Goal: Transaction & Acquisition: Purchase product/service

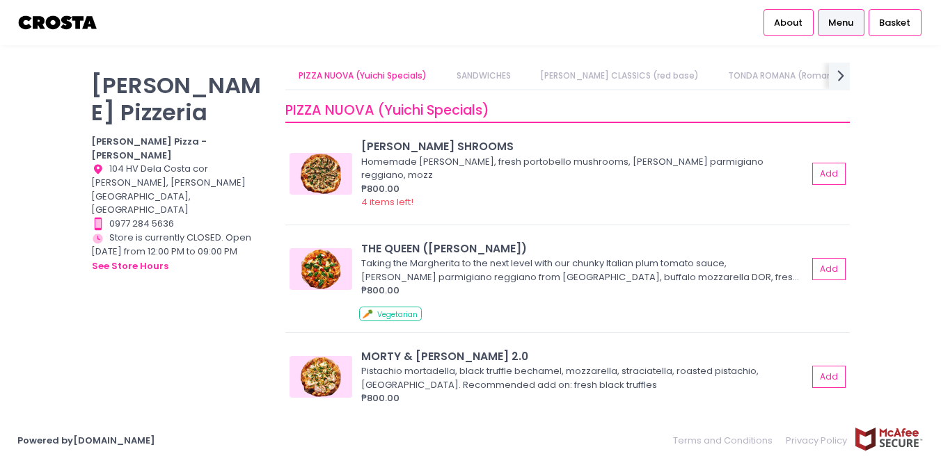
click at [611, 70] on link "[PERSON_NAME] CLASSICS (red base)" at bounding box center [619, 76] width 186 height 26
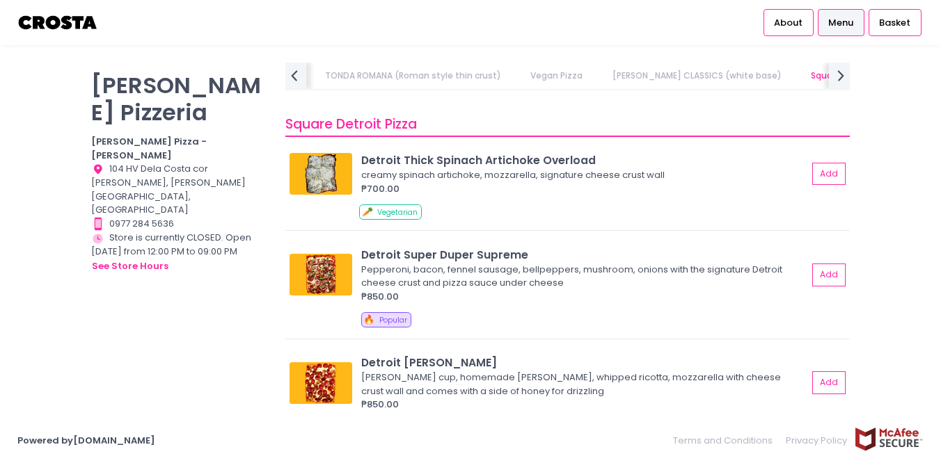
scroll to position [1608, 0]
click at [321, 259] on img at bounding box center [320, 274] width 63 height 42
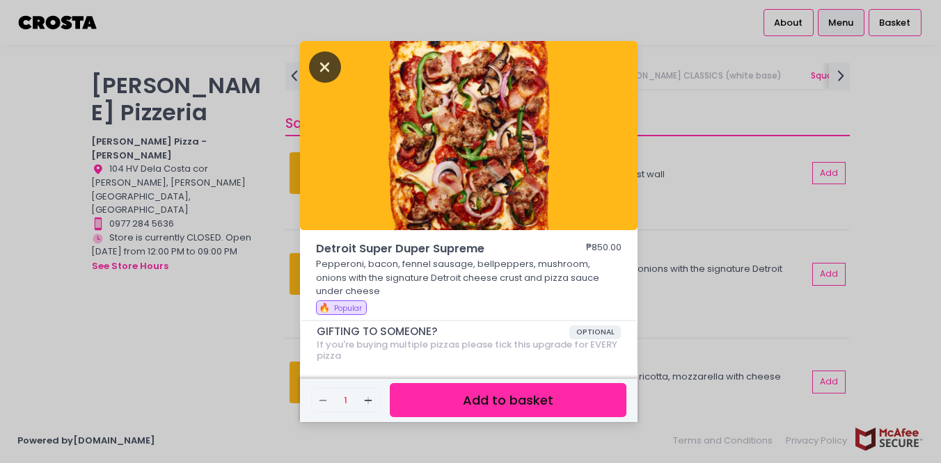
click at [321, 70] on icon "Close" at bounding box center [325, 66] width 32 height 31
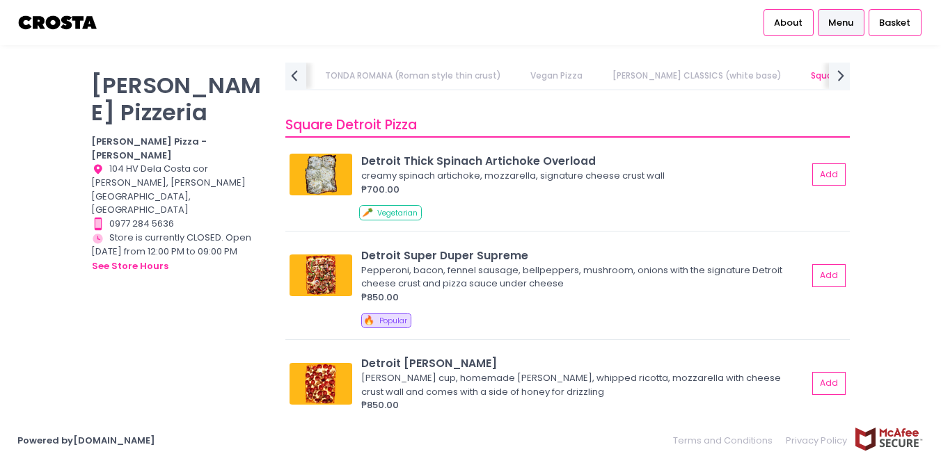
scroll to position [1610, 0]
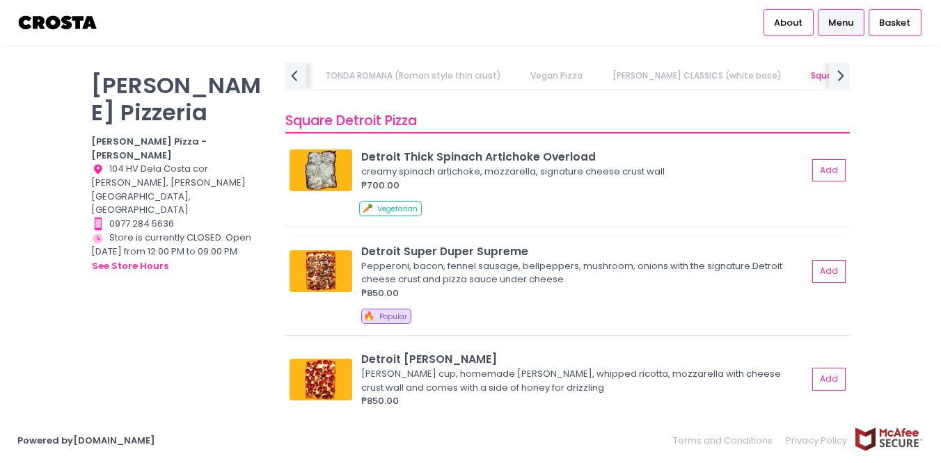
click at [328, 264] on img at bounding box center [320, 271] width 63 height 42
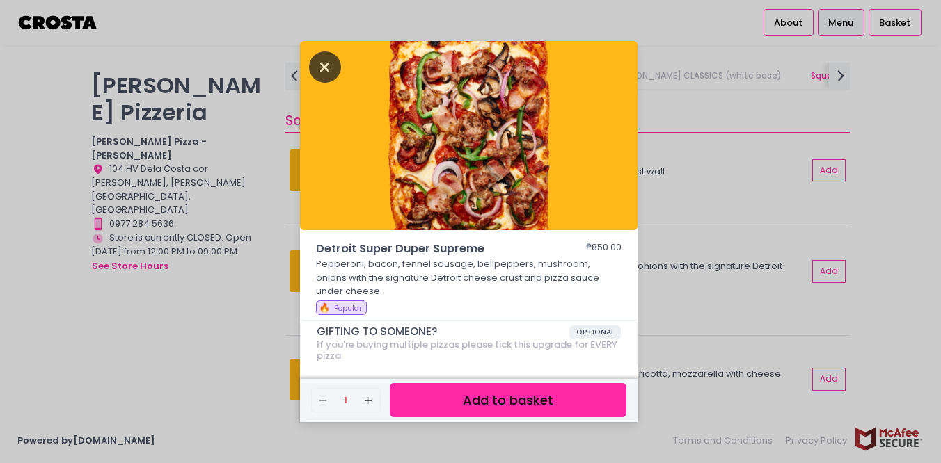
click at [318, 66] on icon "Close" at bounding box center [325, 66] width 32 height 31
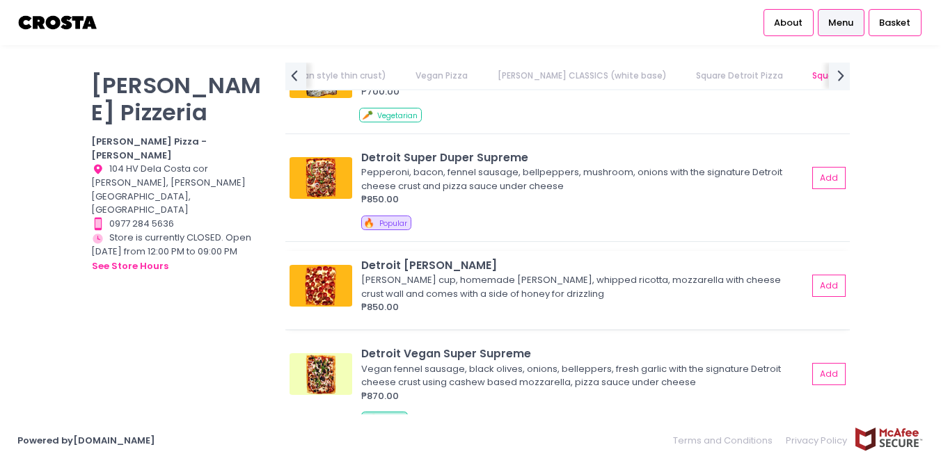
scroll to position [1690, 0]
click at [335, 177] on img at bounding box center [320, 179] width 63 height 42
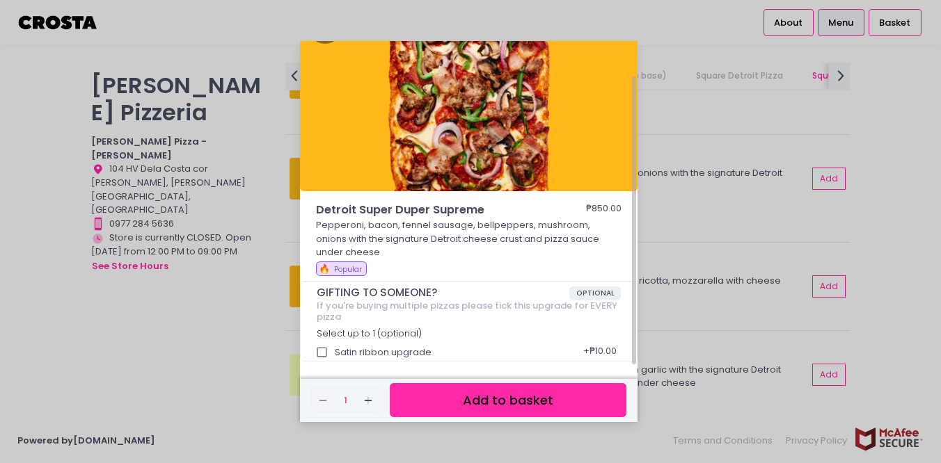
scroll to position [0, 0]
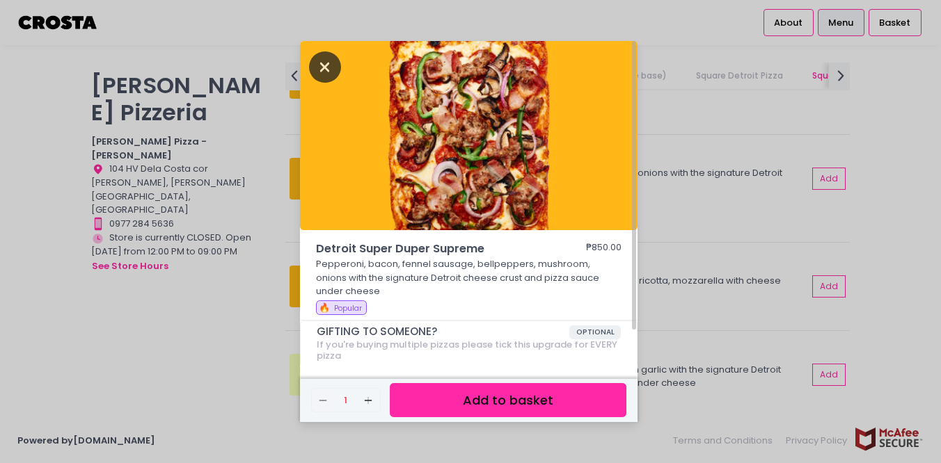
click at [322, 66] on icon "Close" at bounding box center [325, 66] width 32 height 31
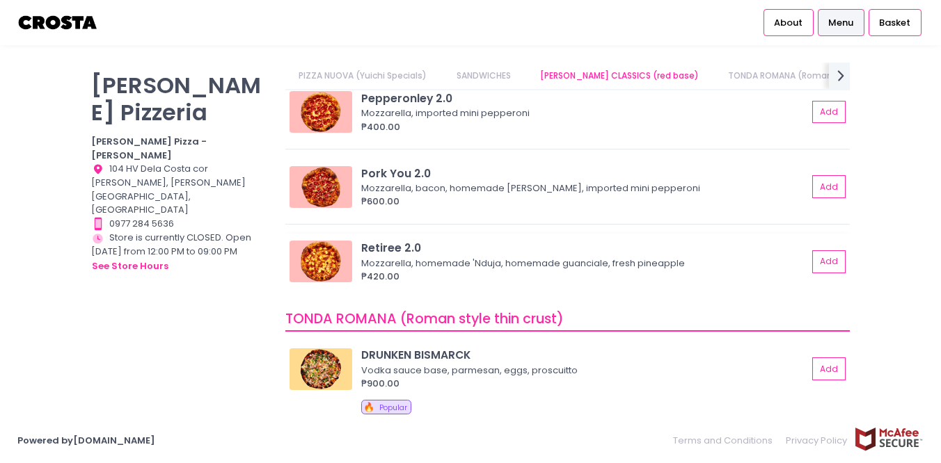
click at [327, 253] on img at bounding box center [320, 262] width 63 height 42
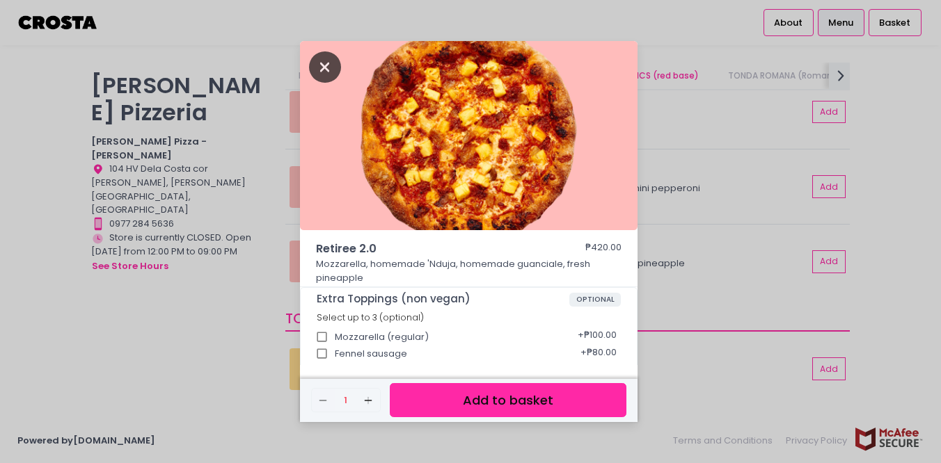
click at [325, 69] on icon "Close" at bounding box center [325, 66] width 32 height 31
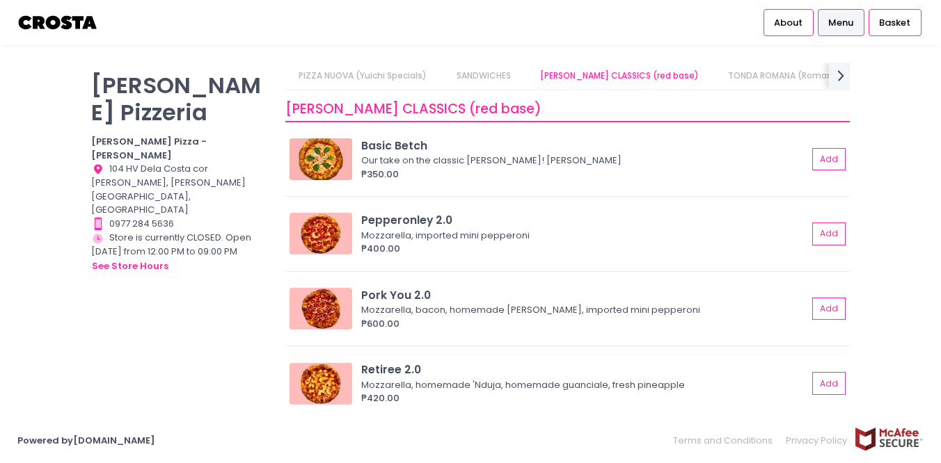
scroll to position [458, 0]
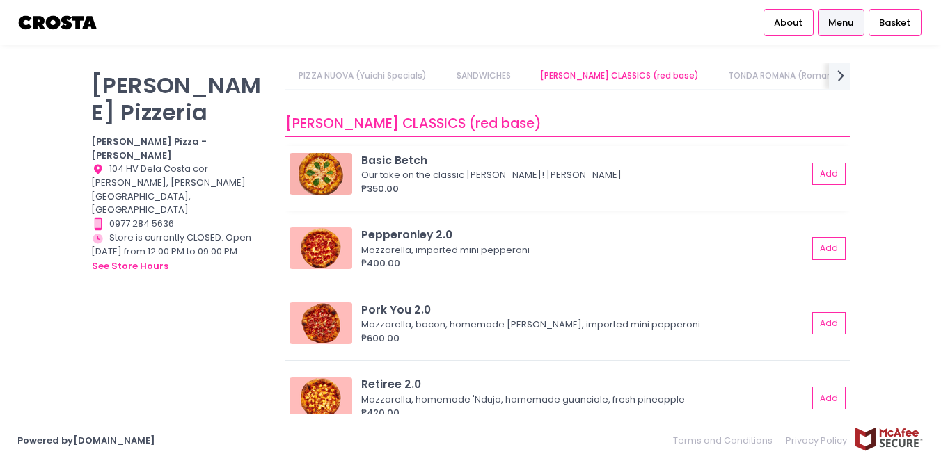
click at [326, 173] on img at bounding box center [320, 174] width 63 height 42
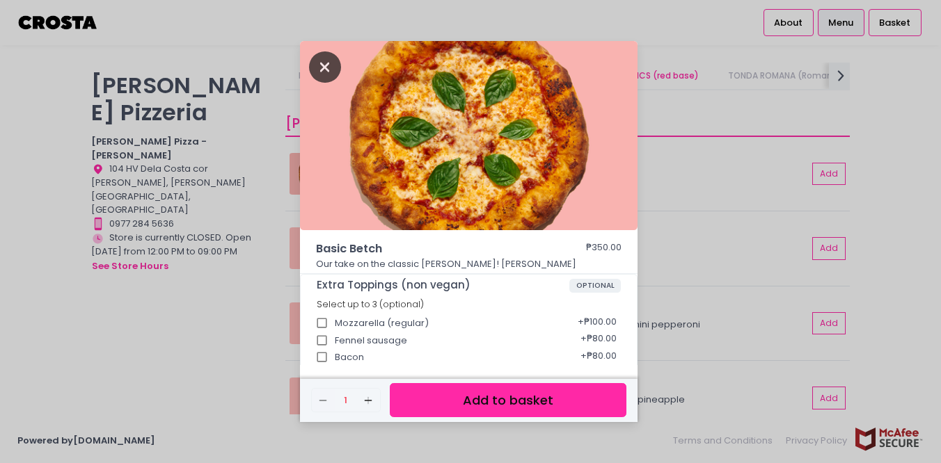
click at [328, 78] on icon "Close" at bounding box center [325, 66] width 32 height 31
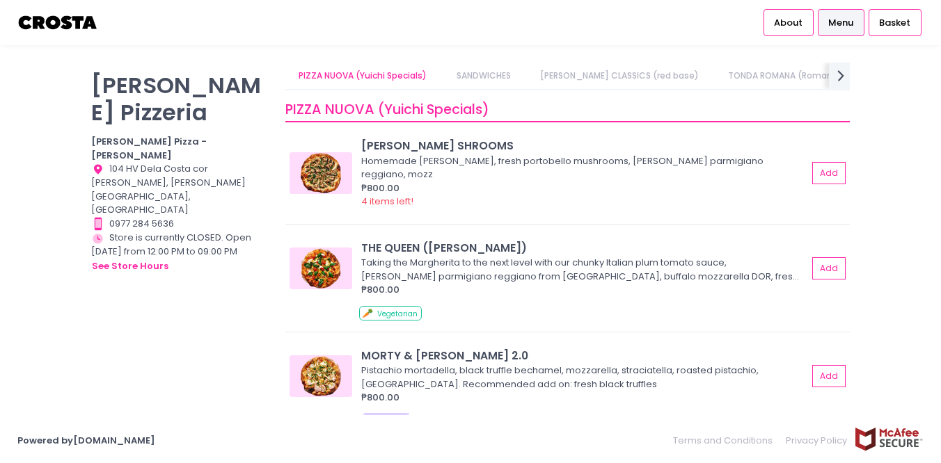
scroll to position [0, 0]
click at [344, 164] on img at bounding box center [320, 174] width 63 height 42
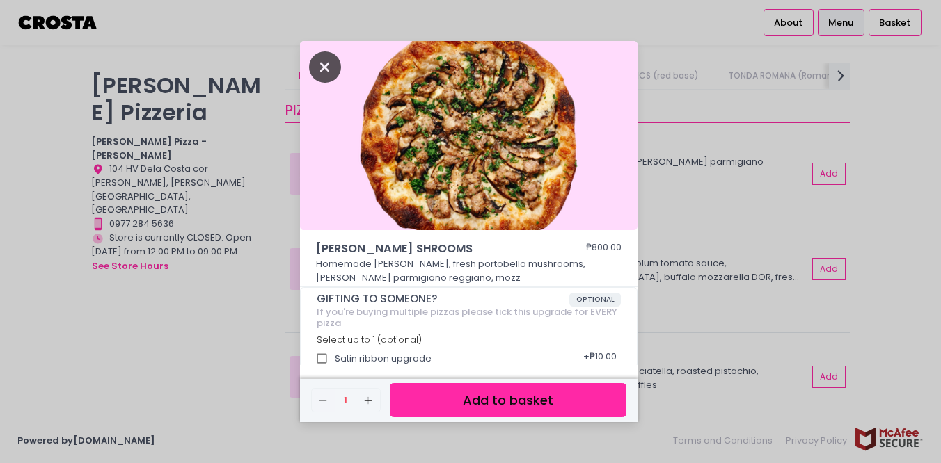
click at [317, 70] on icon "Close" at bounding box center [325, 66] width 32 height 31
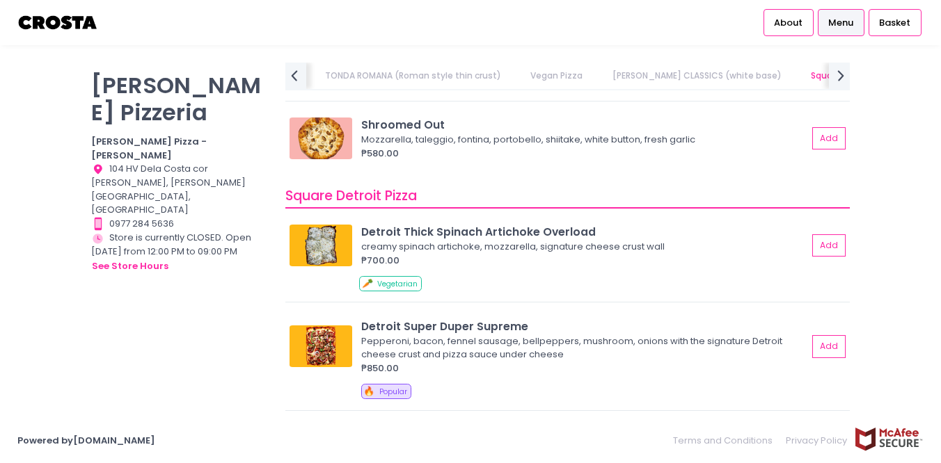
scroll to position [1611, 0]
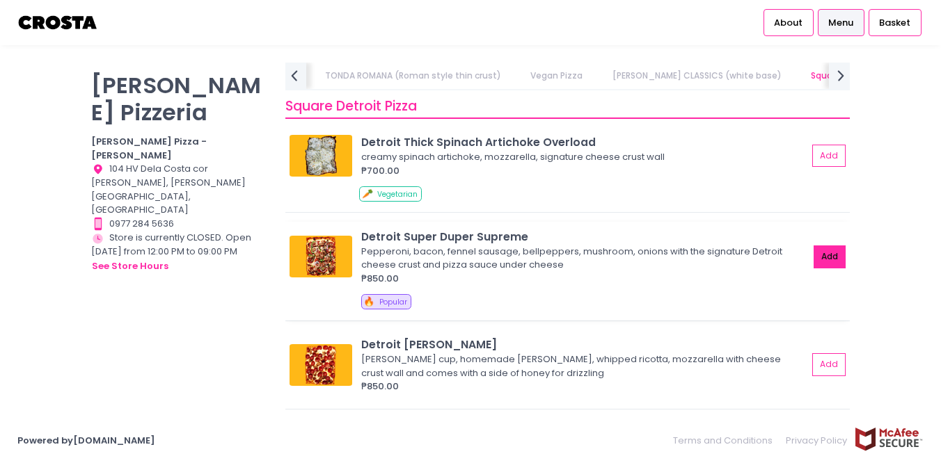
click at [830, 246] on button "Add" at bounding box center [829, 257] width 32 height 23
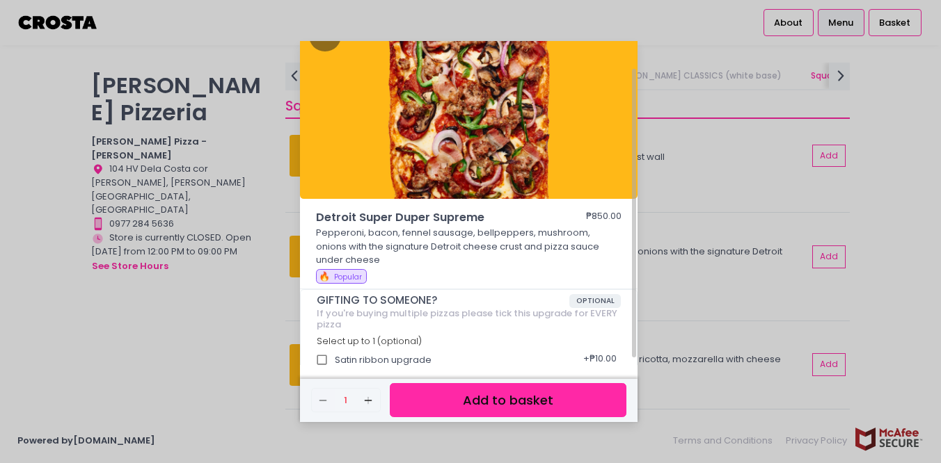
scroll to position [0, 0]
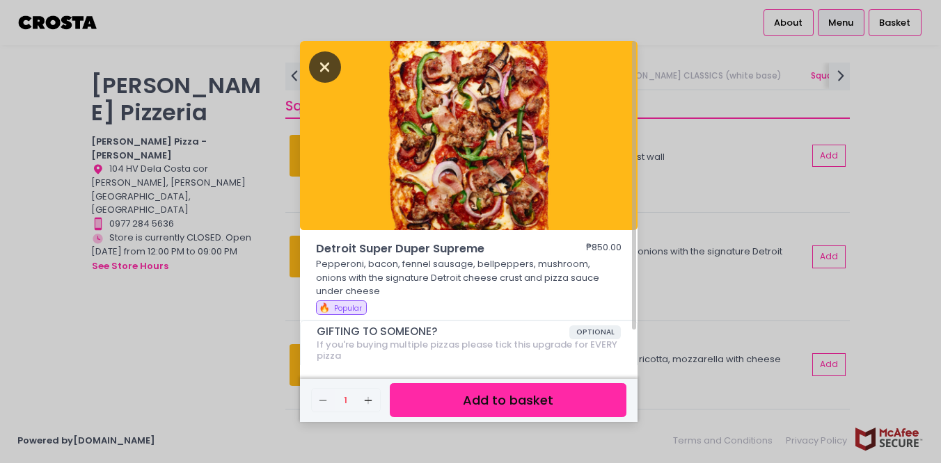
click at [323, 65] on icon "Close" at bounding box center [325, 66] width 32 height 31
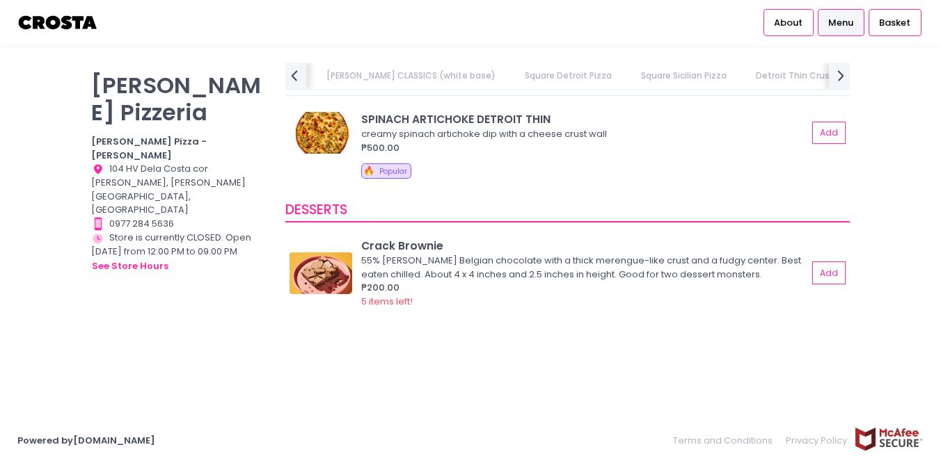
scroll to position [0, 767]
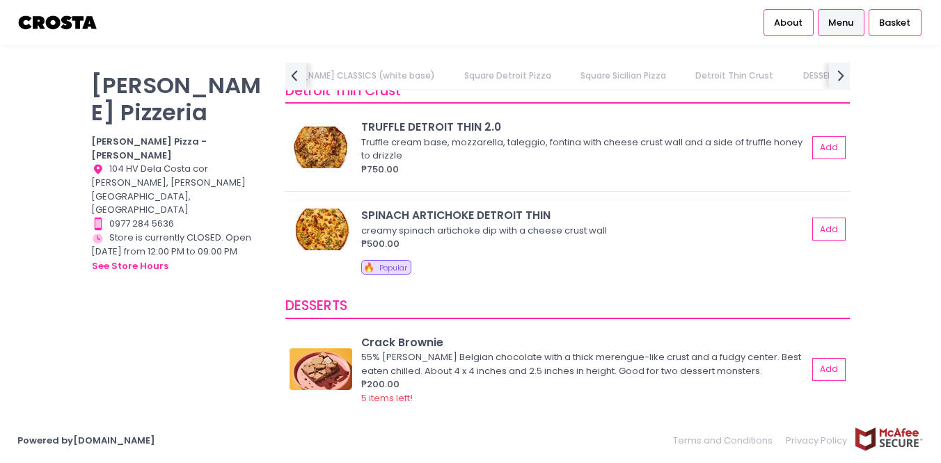
click at [324, 231] on img at bounding box center [320, 230] width 63 height 42
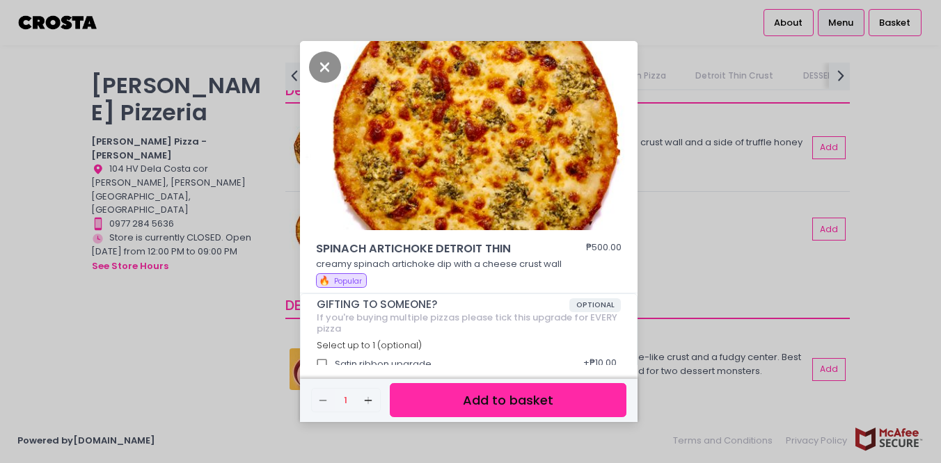
scroll to position [12, 0]
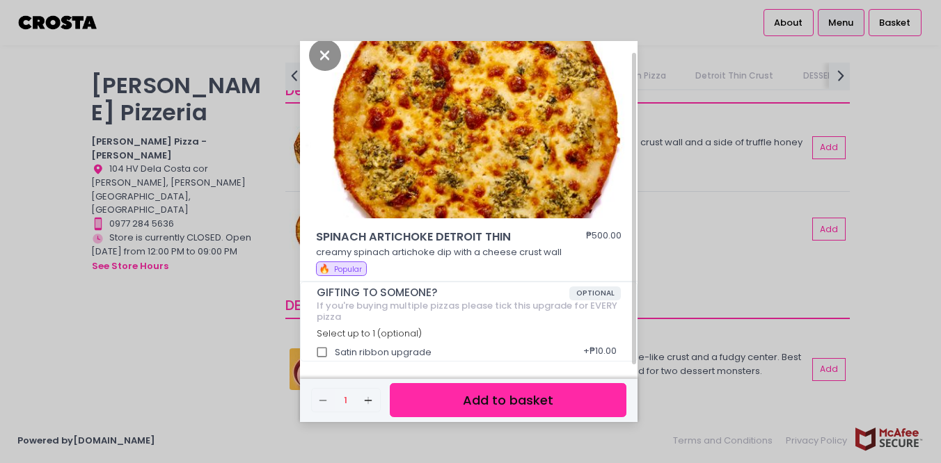
click at [318, 349] on input "Satin ribbon upgrade" at bounding box center [322, 352] width 26 height 26
click at [323, 353] on input "Satin ribbon upgrade" at bounding box center [322, 352] width 26 height 26
checkbox input "false"
click at [321, 51] on icon "Close" at bounding box center [325, 55] width 32 height 31
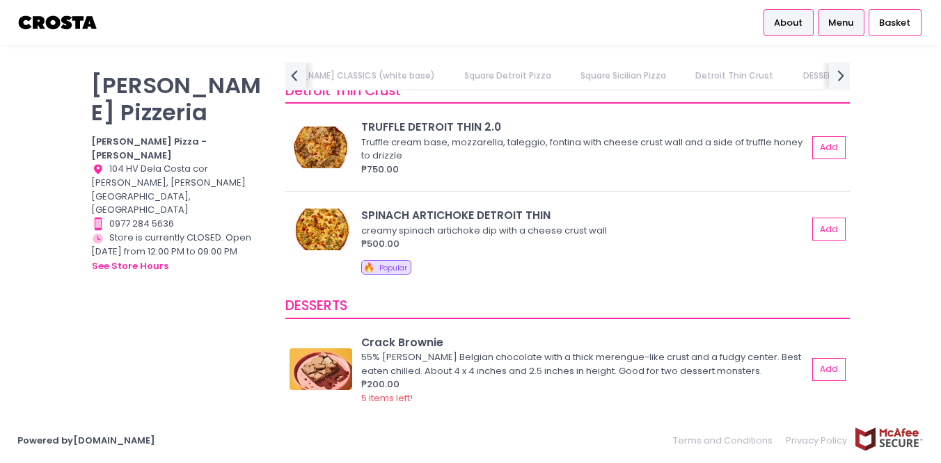
click at [794, 23] on span "About" at bounding box center [788, 23] width 29 height 14
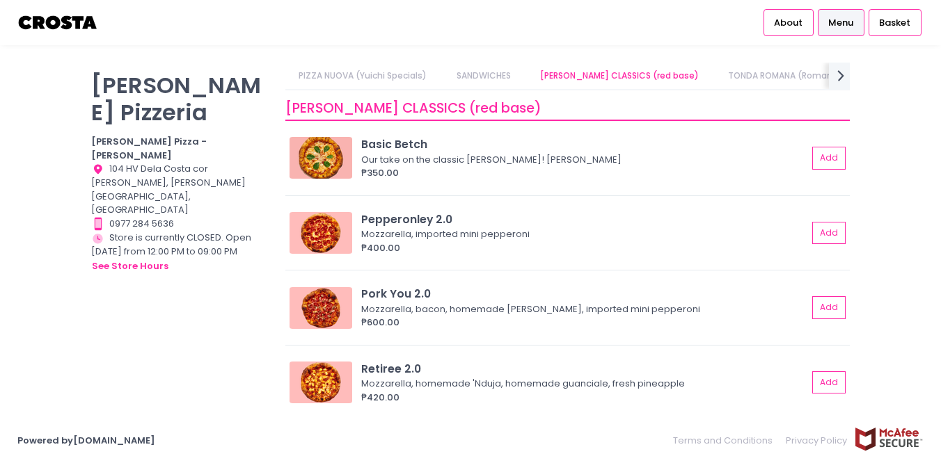
scroll to position [0, 48]
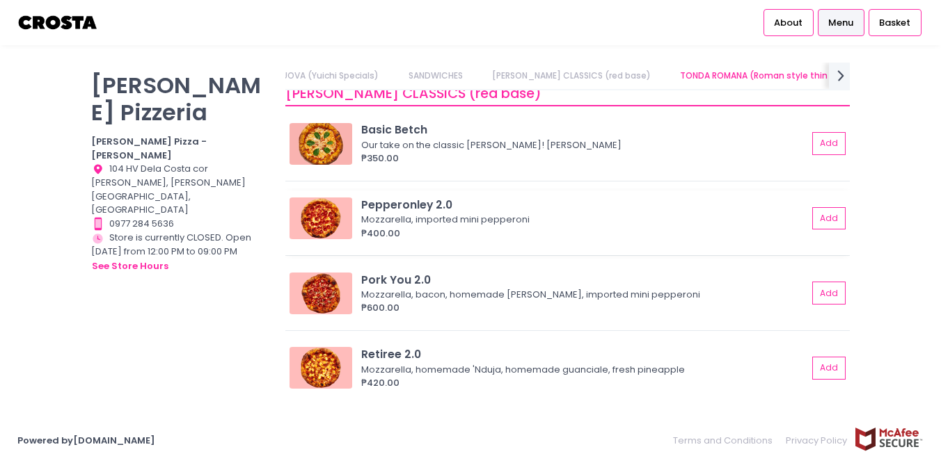
click at [403, 204] on div "Pepperonley 2.0" at bounding box center [584, 205] width 446 height 16
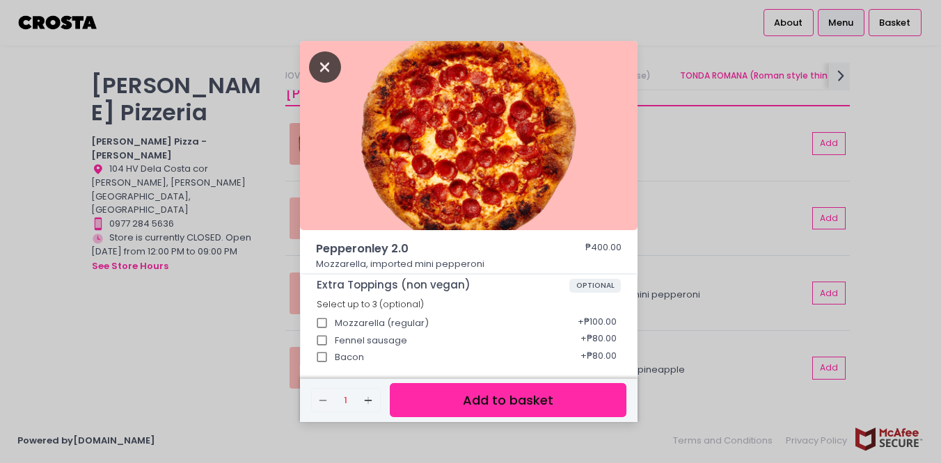
click at [320, 65] on icon "Close" at bounding box center [325, 66] width 32 height 31
